Goal: Find specific page/section: Find specific page/section

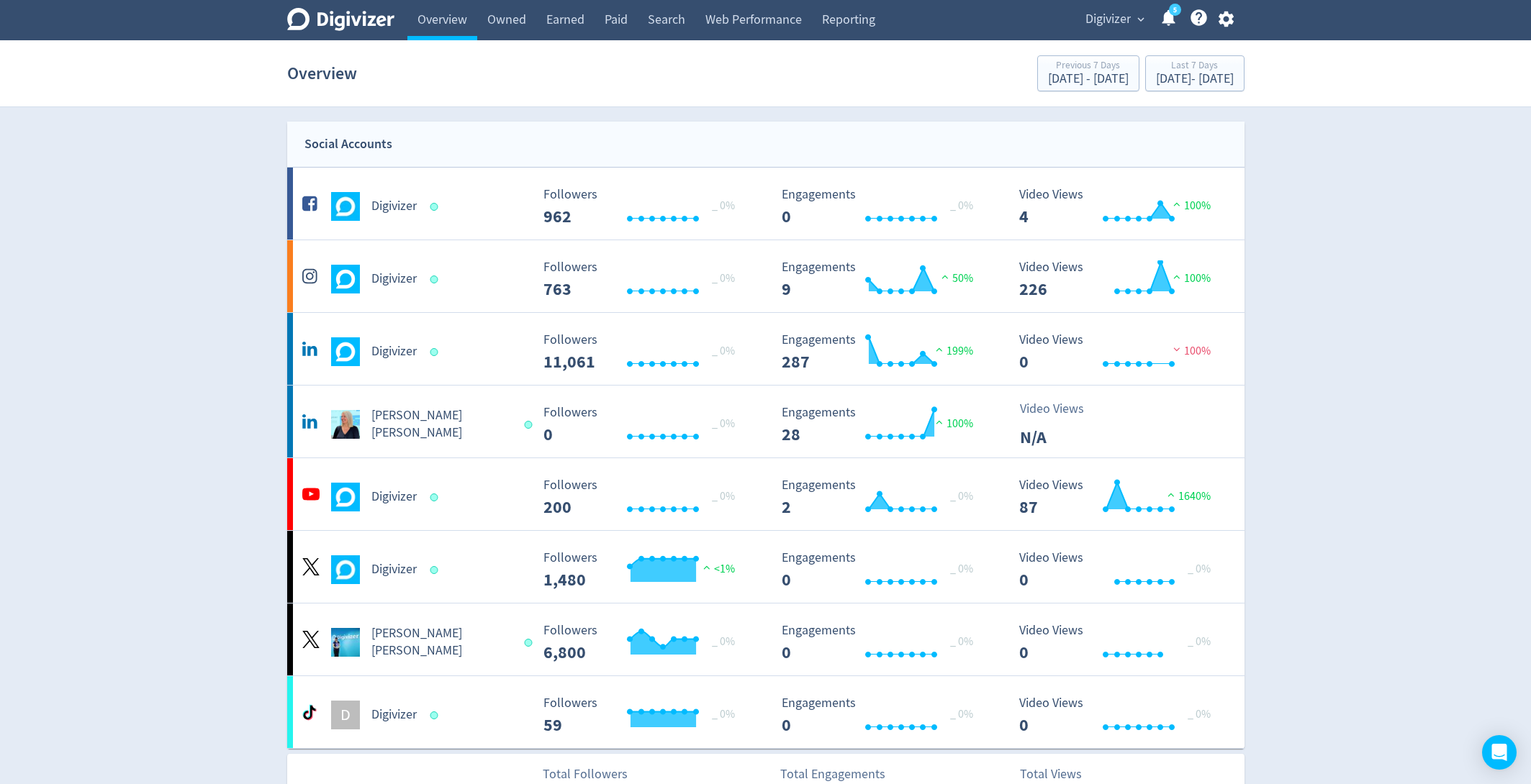
click at [1148, 10] on div "5" at bounding box center [1164, 20] width 31 height 25
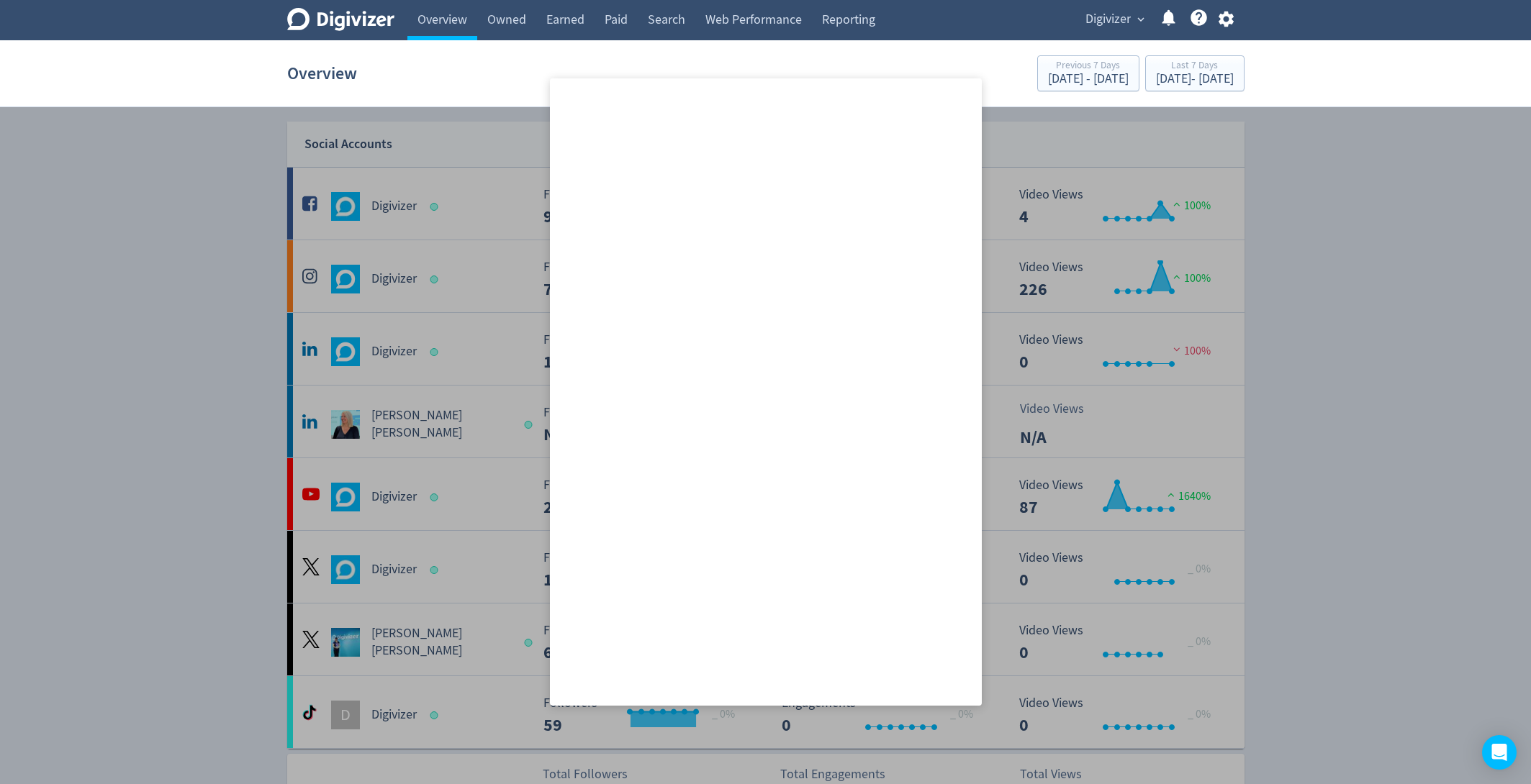
click at [1112, 17] on span "Digivizer" at bounding box center [1108, 19] width 45 height 23
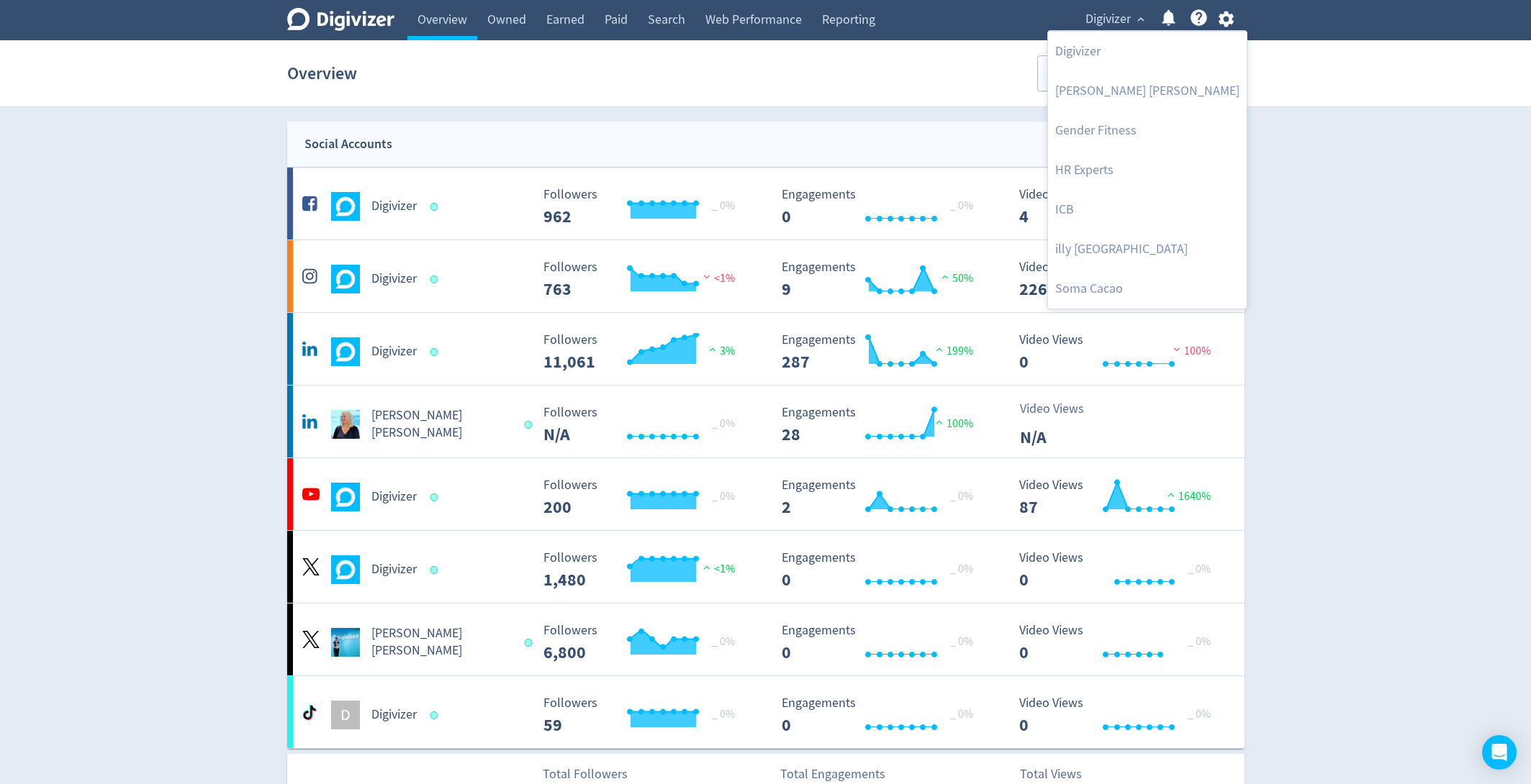
click at [1112, 17] on div at bounding box center [766, 392] width 1531 height 784
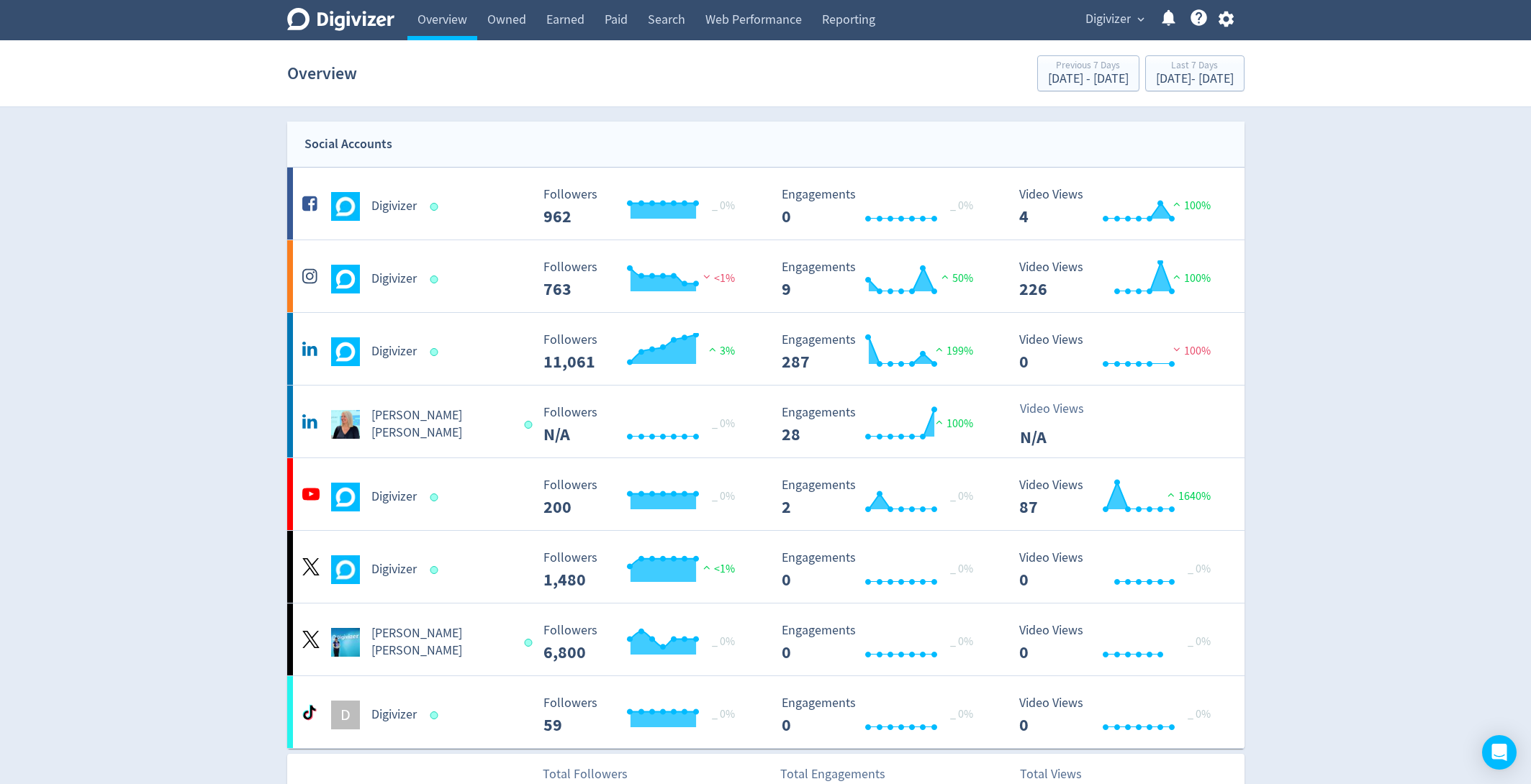
click at [1112, 17] on span "Digivizer" at bounding box center [1108, 19] width 45 height 23
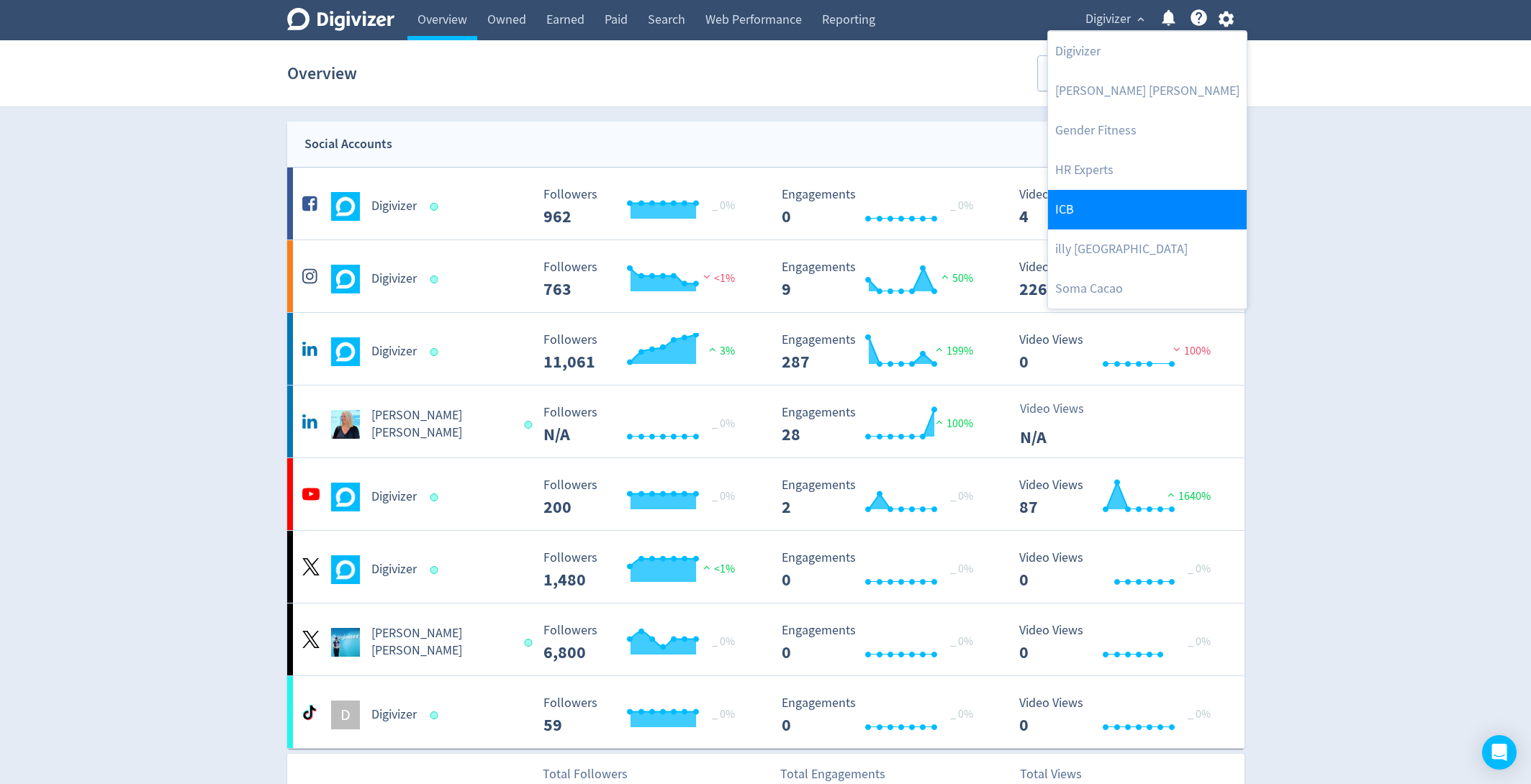
click at [1080, 220] on link "ICB" at bounding box center [1147, 210] width 199 height 40
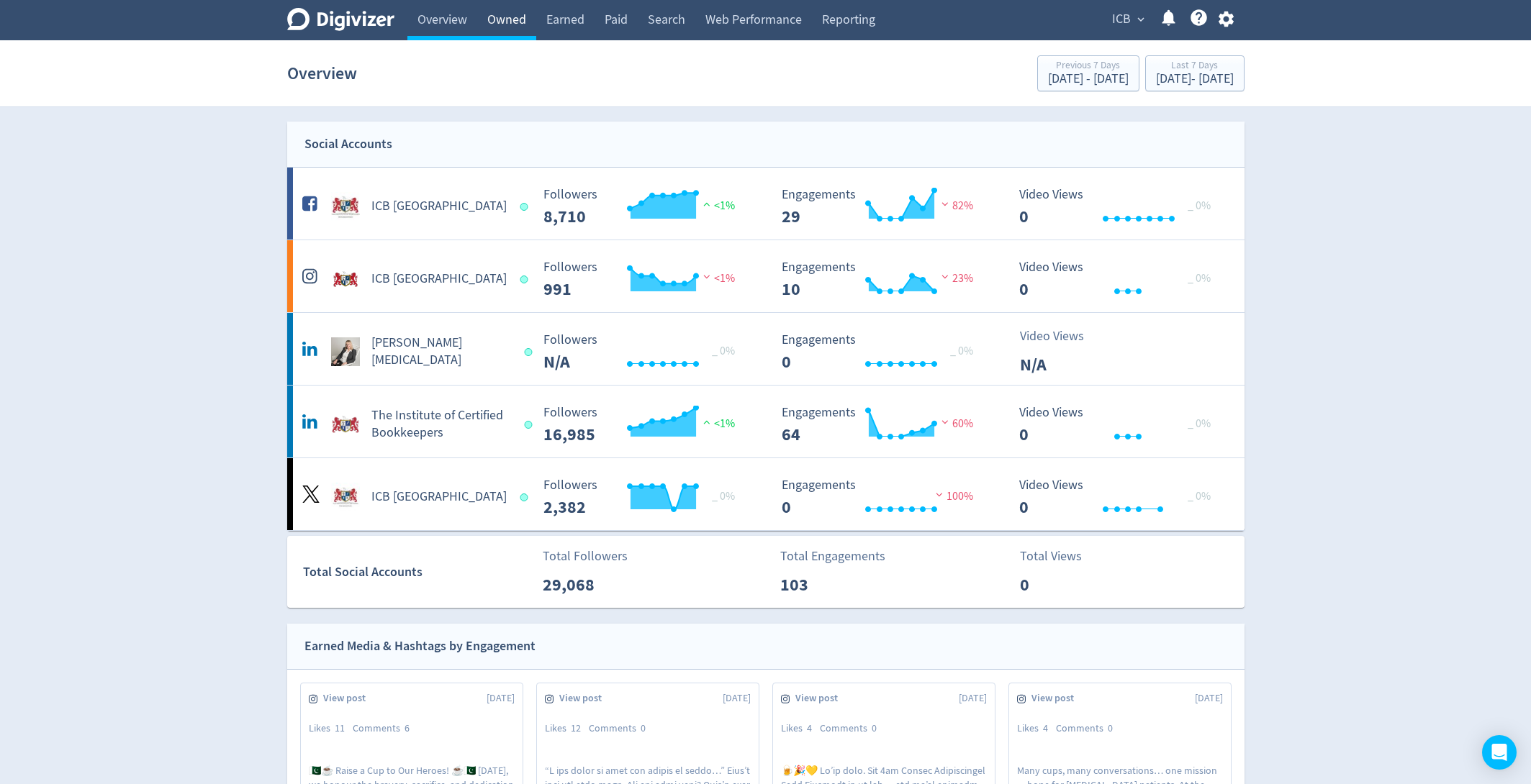
click at [514, 17] on link "Owned" at bounding box center [507, 20] width 59 height 40
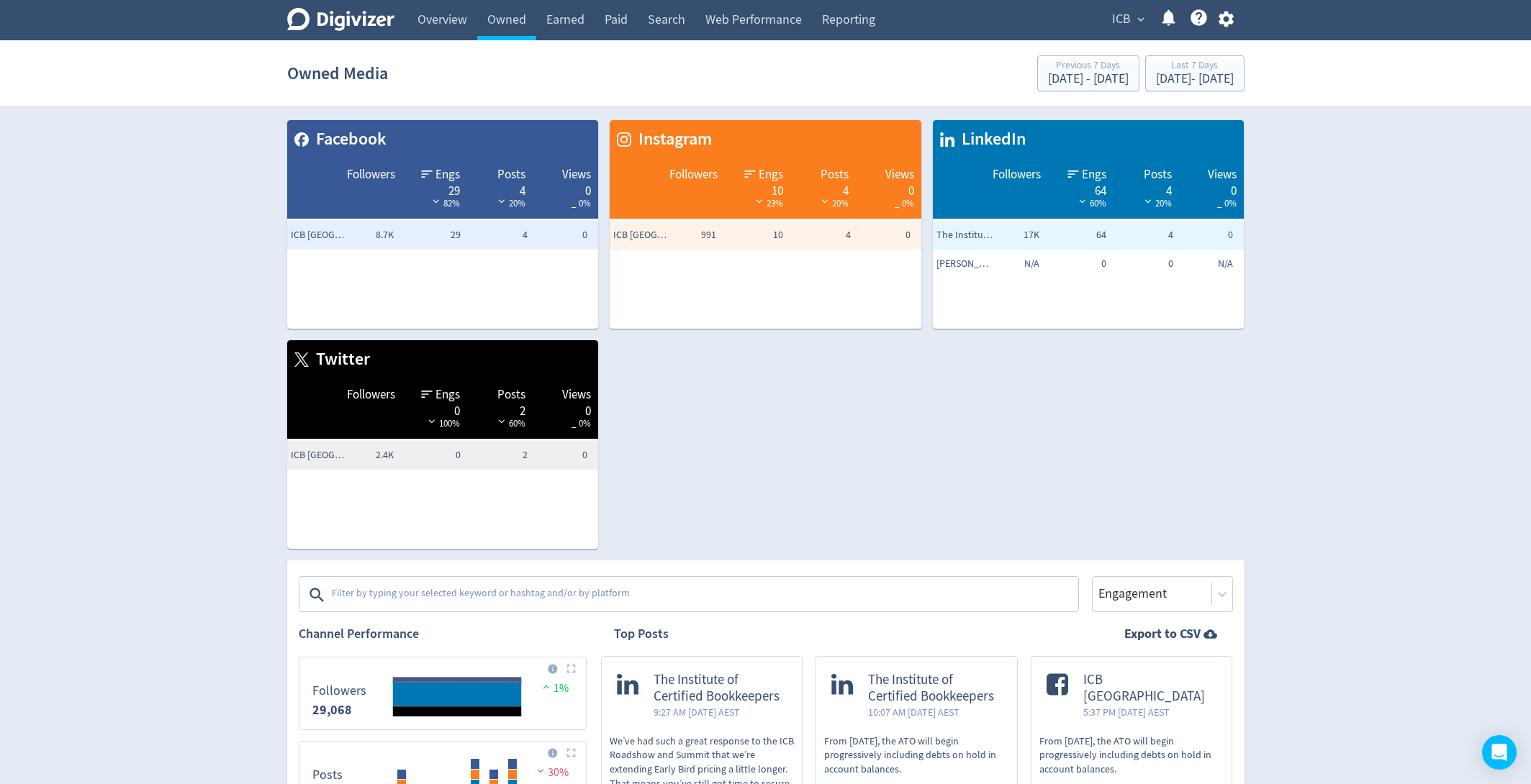
click at [689, 493] on div "Facebook Followers Engs 29 82% Posts 4 20% Views 0 _ 0% ICB Australia 8.7K 29 4…" at bounding box center [760, 328] width 968 height 440
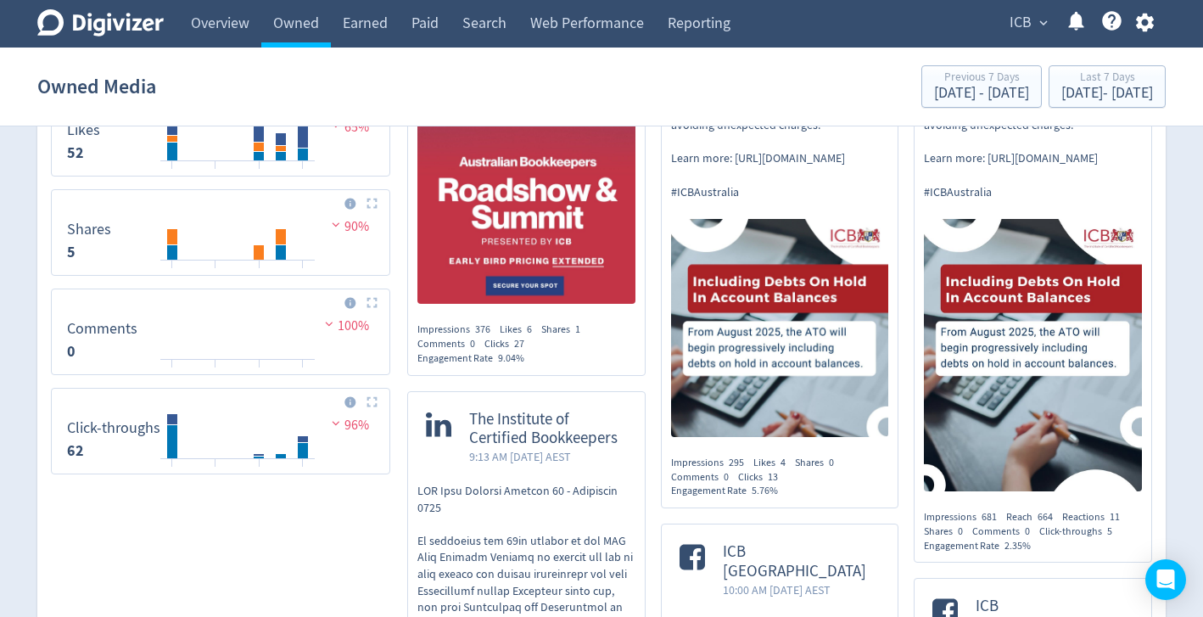
scroll to position [1365, 0]
